Goal: Task Accomplishment & Management: Manage account settings

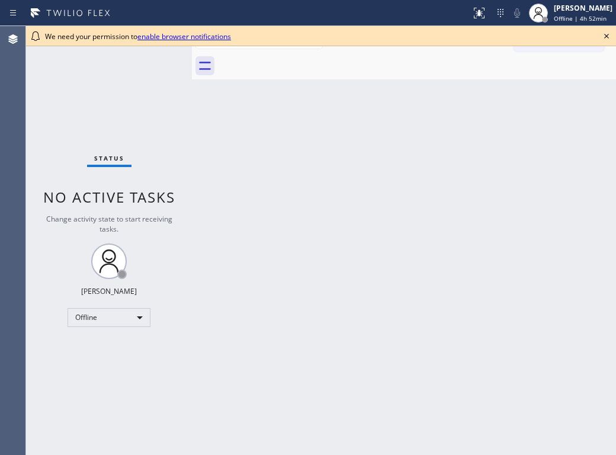
click at [336, 140] on div "Back to Dashboard Change Sender ID Customers Technicians Select a contact Outbo…" at bounding box center [404, 240] width 424 height 429
click at [317, 179] on div "Back to Dashboard Change Sender ID Customers Technicians Select a contact Outbo…" at bounding box center [404, 240] width 424 height 429
click at [573, 21] on span "Offline | 4h 56min" at bounding box center [580, 18] width 53 height 8
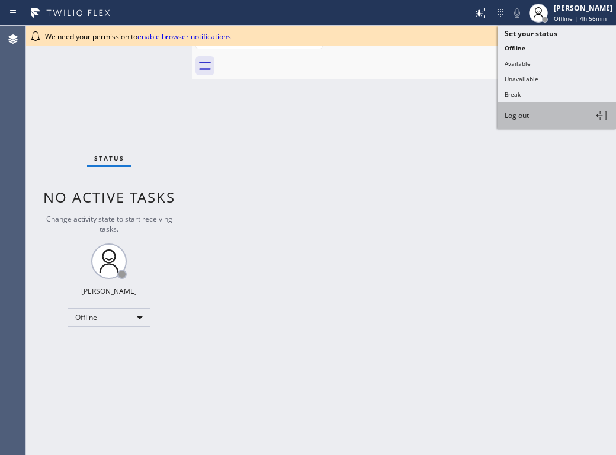
click at [552, 113] on button "Log out" at bounding box center [556, 115] width 118 height 26
